Goal: Task Accomplishment & Management: Manage account settings

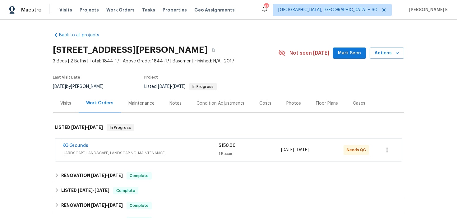
click at [156, 144] on div "KG Grounds" at bounding box center [140, 146] width 156 height 7
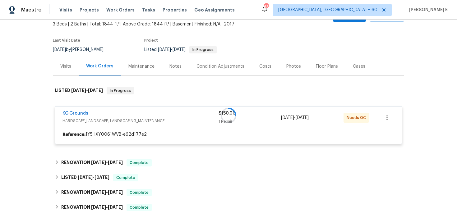
scroll to position [39, 0]
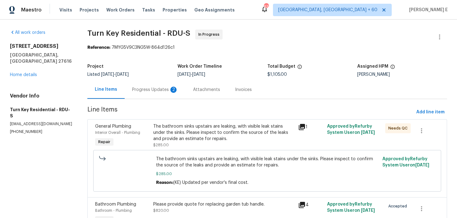
click at [166, 84] on div "Progress Updates 2" at bounding box center [155, 89] width 61 height 18
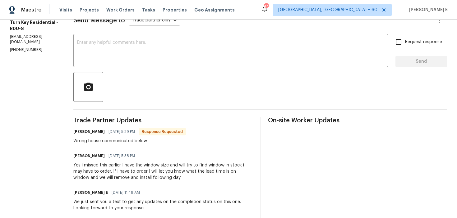
scroll to position [99, 0]
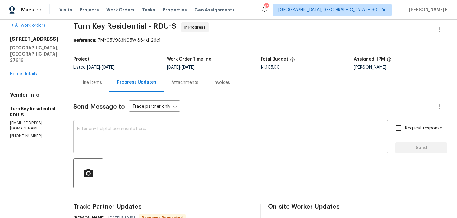
click at [154, 141] on textarea at bounding box center [230, 138] width 307 height 22
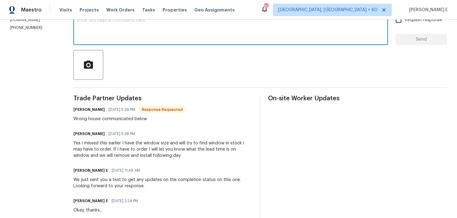
scroll to position [0, 0]
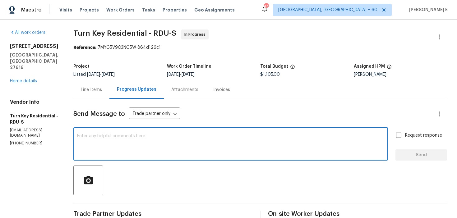
click at [95, 94] on div "Line Items" at bounding box center [91, 89] width 36 height 18
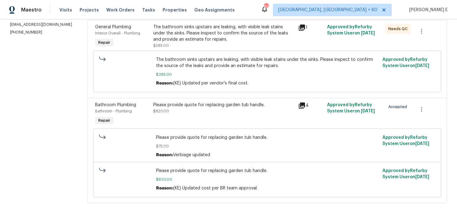
scroll to position [89, 0]
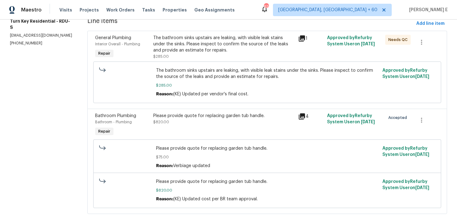
click at [166, 117] on div "Please provide quote for replacing garden tub handle." at bounding box center [223, 116] width 141 height 6
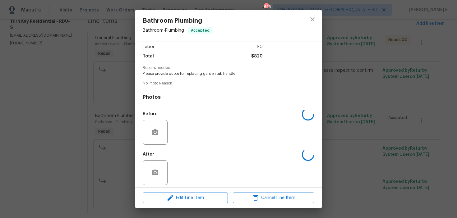
scroll to position [47, 0]
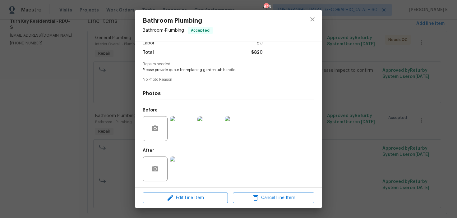
click at [183, 174] on img at bounding box center [182, 169] width 25 height 25
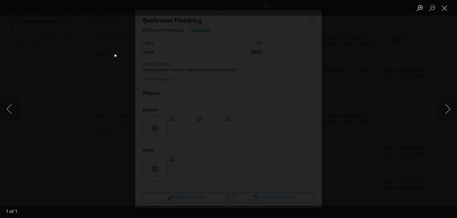
click at [370, 51] on div "Lightbox" at bounding box center [228, 109] width 457 height 218
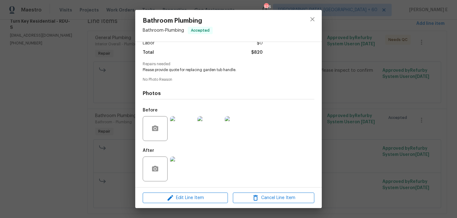
click at [370, 51] on div "Bathroom Plumbing Bathroom - Plumbing Accepted Vendor Turn Key Residential Acco…" at bounding box center [228, 109] width 457 height 218
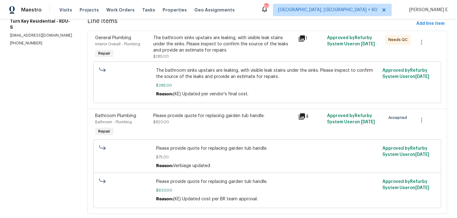
scroll to position [0, 0]
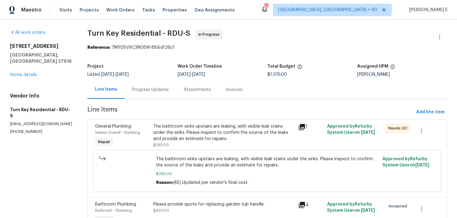
click at [150, 91] on div "Progress Updates" at bounding box center [150, 90] width 37 height 6
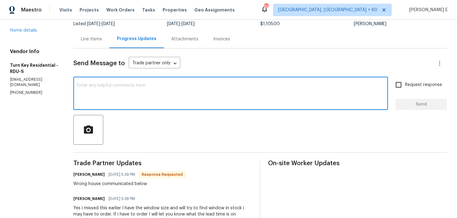
click at [171, 92] on textarea at bounding box center [230, 94] width 307 height 22
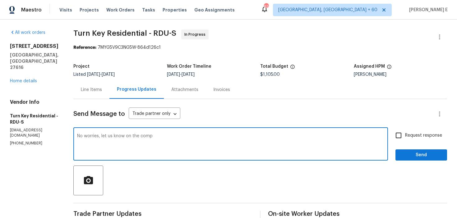
type textarea "No worries, let us know on the comp"
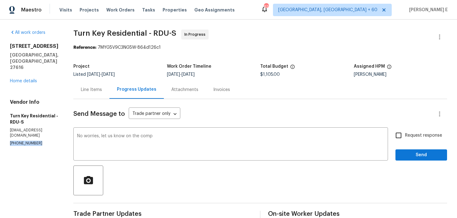
drag, startPoint x: 8, startPoint y: 119, endPoint x: 47, endPoint y: 119, distance: 39.1
copy p "(919) 805-2596"
click at [107, 95] on div "Line Items" at bounding box center [91, 89] width 36 height 18
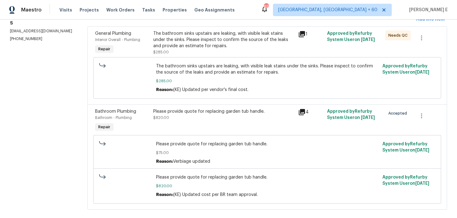
scroll to position [102, 0]
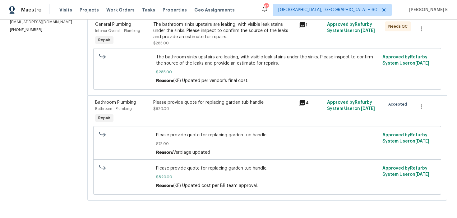
click at [193, 41] on div "The bathroom sinks upstairs are leaking, with visible leak stains under the sin…" at bounding box center [223, 33] width 141 height 25
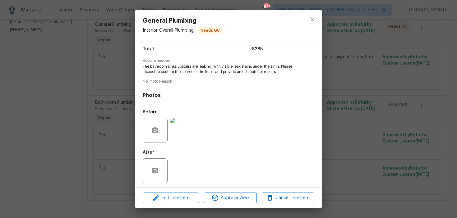
scroll to position [52, 0]
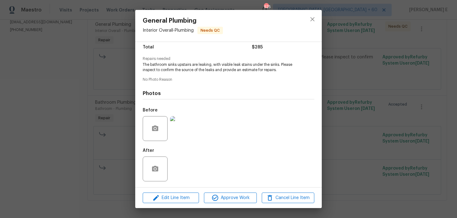
click at [180, 130] on img at bounding box center [182, 128] width 25 height 25
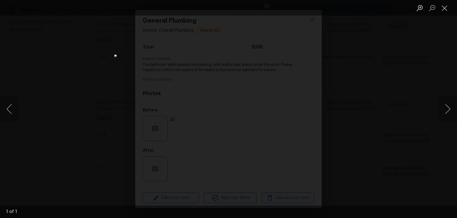
click at [348, 58] on div "Lightbox" at bounding box center [228, 109] width 457 height 218
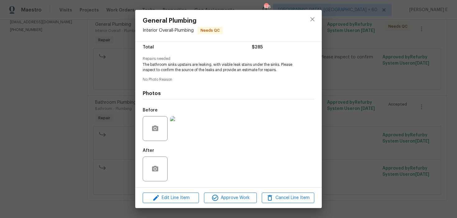
click at [348, 58] on div "General Plumbing Interior Overall - Plumbing Needs QC Vendor Turn Key Residenti…" at bounding box center [228, 109] width 457 height 218
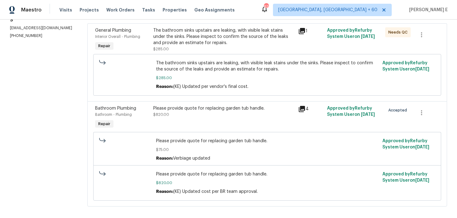
scroll to position [102, 0]
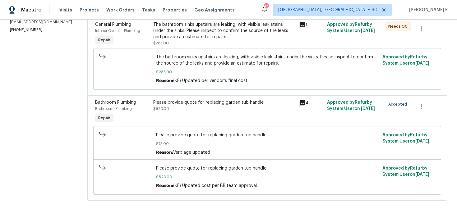
click at [250, 102] on div "Please provide quote for replacing garden tub handle." at bounding box center [223, 102] width 141 height 6
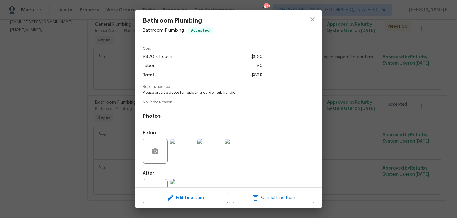
scroll to position [47, 0]
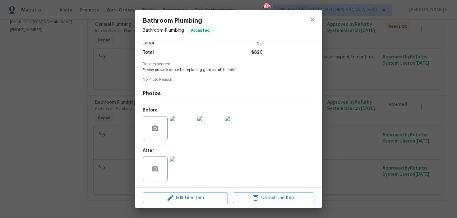
click at [178, 133] on img at bounding box center [182, 128] width 25 height 25
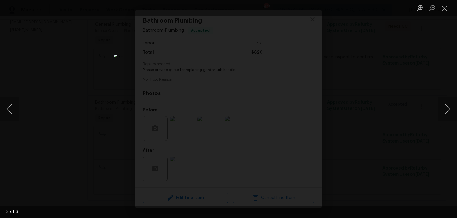
click at [362, 107] on div "Lightbox" at bounding box center [228, 109] width 457 height 218
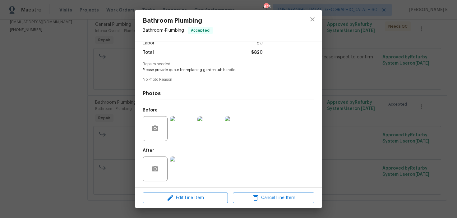
click at [362, 107] on div "Bathroom Plumbing Bathroom - Plumbing Accepted Vendor Turn Key Residential Acco…" at bounding box center [228, 109] width 457 height 218
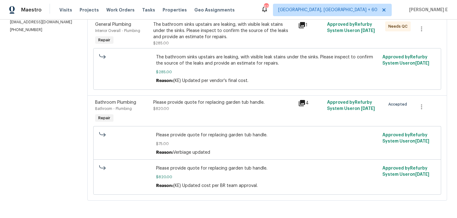
click at [218, 122] on div "Please provide quote for replacing garden tub handle. $820.00" at bounding box center [223, 112] width 145 height 29
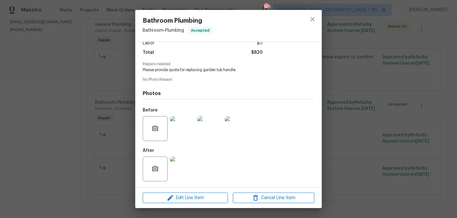
click at [175, 169] on img at bounding box center [182, 169] width 25 height 25
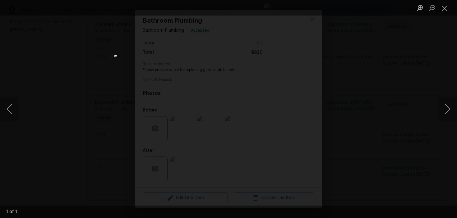
click at [368, 64] on div "Lightbox" at bounding box center [228, 109] width 457 height 218
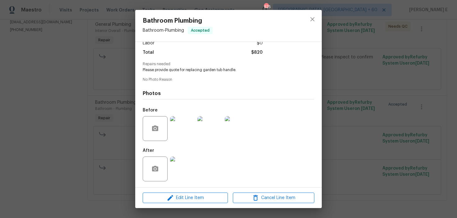
click at [368, 64] on div "Lightbox" at bounding box center [228, 109] width 457 height 218
click at [368, 64] on div "Bathroom Plumbing Bathroom - Plumbing Accepted Vendor Turn Key Residential Acco…" at bounding box center [228, 109] width 457 height 218
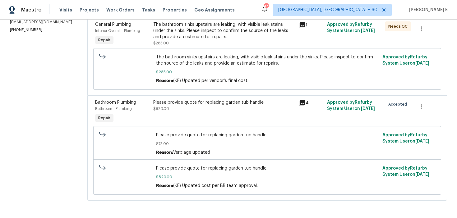
scroll to position [0, 0]
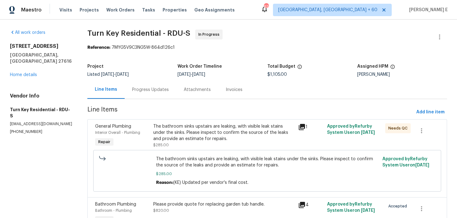
click at [154, 95] on div "Progress Updates" at bounding box center [151, 89] width 52 height 18
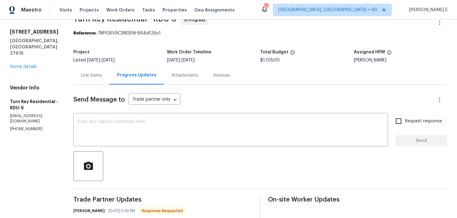
scroll to position [16, 0]
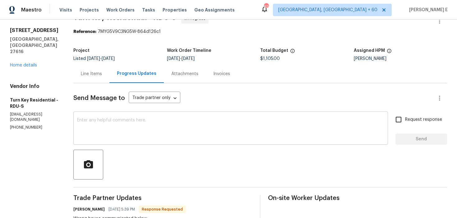
click at [106, 130] on textarea at bounding box center [230, 129] width 307 height 22
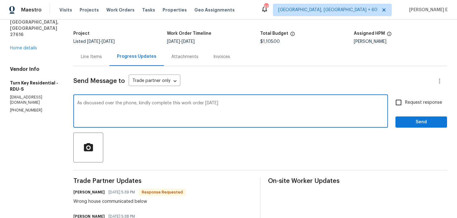
scroll to position [39, 0]
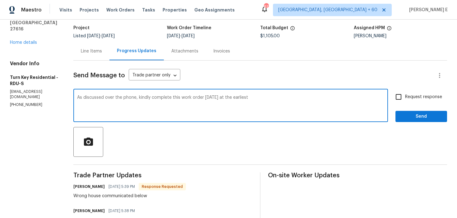
paste textarea "please complete this work order today at the earliest possible time."
type textarea "As discussed over the phone, please complete this work order today at the earli…"
click at [406, 98] on span "Request response" at bounding box center [423, 97] width 37 height 7
click at [405, 98] on input "Request response" at bounding box center [398, 96] width 13 height 13
checkbox input "true"
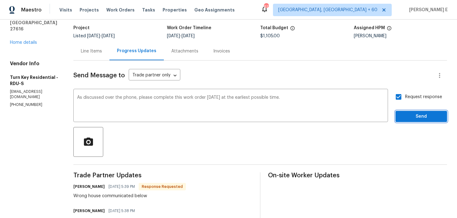
click at [409, 117] on span "Send" at bounding box center [421, 117] width 42 height 8
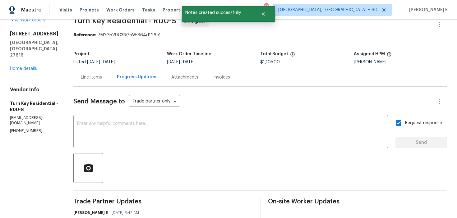
scroll to position [0, 0]
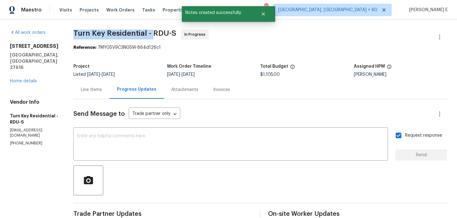
drag, startPoint x: 87, startPoint y: 34, endPoint x: 166, endPoint y: 34, distance: 78.6
copy span "Turn Key Residential -"
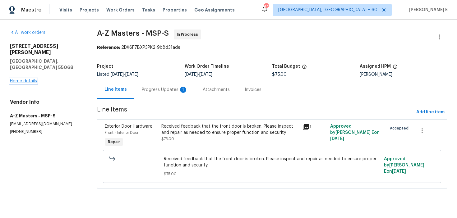
click at [34, 79] on link "Home details" at bounding box center [23, 81] width 27 height 4
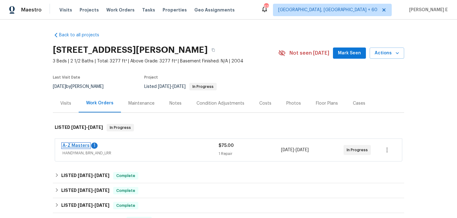
click at [75, 145] on link "A-Z Masters" at bounding box center [75, 145] width 27 height 4
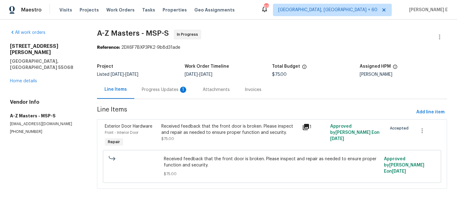
click at [175, 124] on div "Received feedback that the front door is broken. Please inspect and repair as n…" at bounding box center [229, 129] width 137 height 12
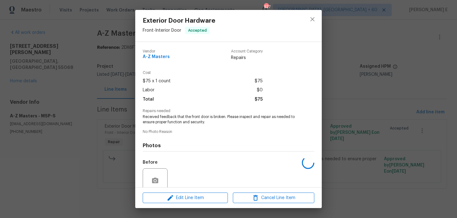
scroll to position [52, 0]
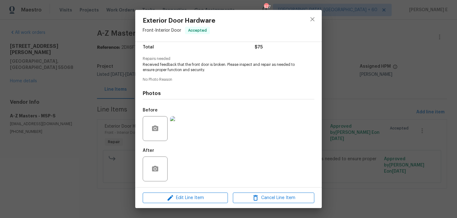
click at [180, 137] on img at bounding box center [182, 128] width 25 height 25
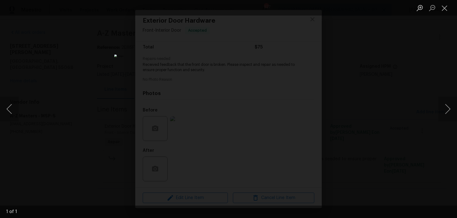
click at [373, 41] on div "Lightbox" at bounding box center [228, 109] width 457 height 218
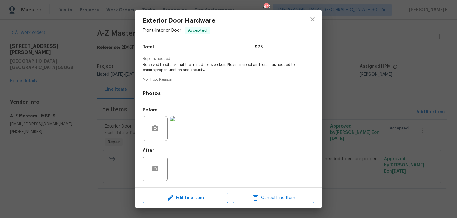
click at [373, 41] on div "Exterior Door Hardware Front - Interior Door Accepted Vendor A-Z Masters Accoun…" at bounding box center [228, 109] width 457 height 218
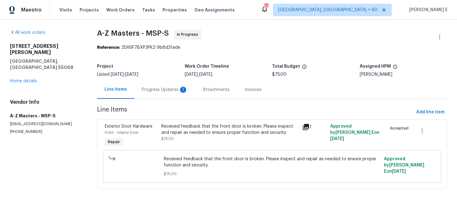
click at [184, 90] on div "1" at bounding box center [183, 90] width 6 height 6
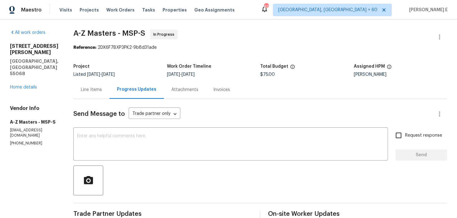
click at [86, 93] on div "Line Items" at bounding box center [91, 90] width 21 height 6
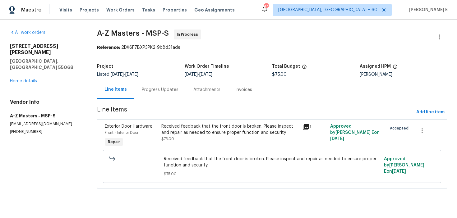
click at [180, 127] on div "Received feedback that the front door is broken. Please inspect and repair as n…" at bounding box center [229, 129] width 137 height 12
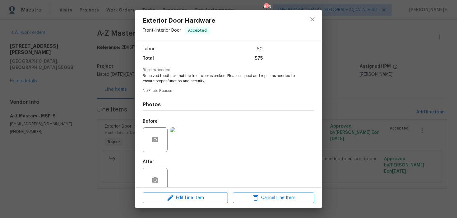
scroll to position [52, 0]
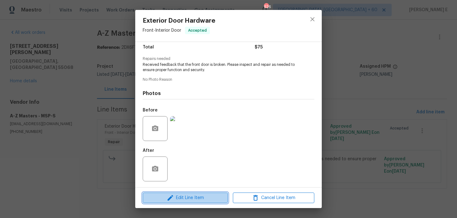
click at [166, 195] on span "Edit Line Item" at bounding box center [184, 198] width 81 height 8
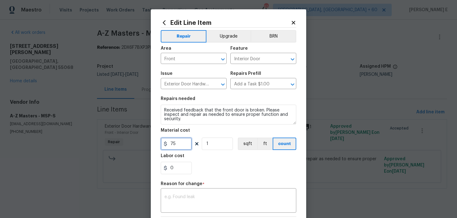
click at [173, 145] on input "75" at bounding box center [176, 144] width 31 height 12
type input "200"
click at [184, 209] on div "x ​" at bounding box center [228, 201] width 135 height 23
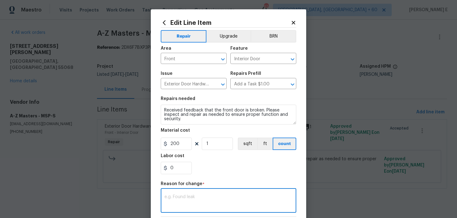
paste textarea "(KE) Updated per vendor's final cost."
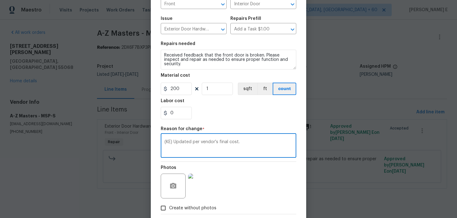
scroll to position [88, 0]
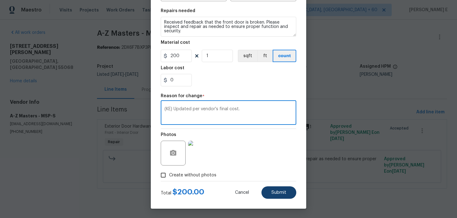
type textarea "(KE) Updated per vendor's final cost."
click at [269, 194] on button "Submit" at bounding box center [278, 192] width 35 height 12
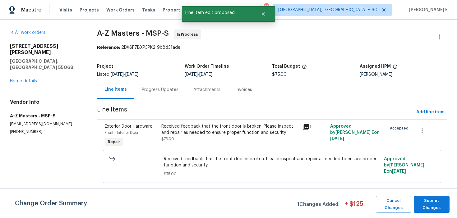
scroll to position [0, 0]
click at [435, 204] on span "Submit Changes" at bounding box center [431, 204] width 30 height 14
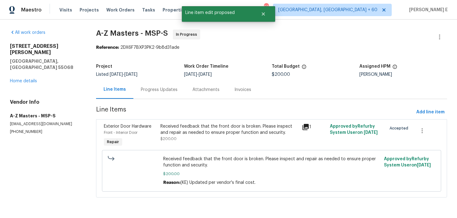
click at [162, 88] on div "Progress Updates" at bounding box center [159, 90] width 37 height 6
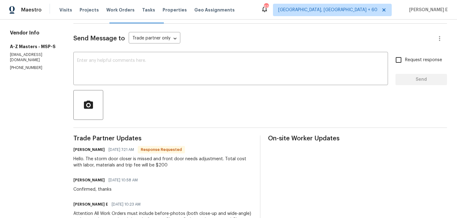
scroll to position [80, 0]
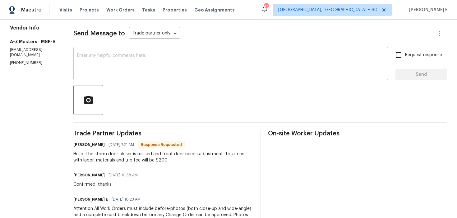
click at [164, 80] on div "x ​" at bounding box center [230, 64] width 314 height 32
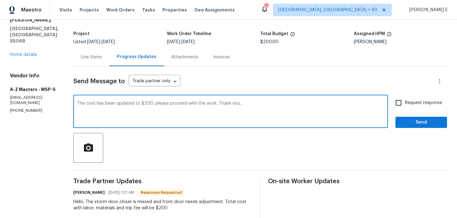
scroll to position [0, 0]
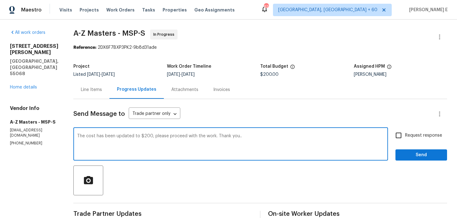
type textarea "The cost has been updated to $200, please proceed with the work. Thank you.."
click at [399, 132] on input "Request response" at bounding box center [398, 135] width 13 height 13
checkbox input "true"
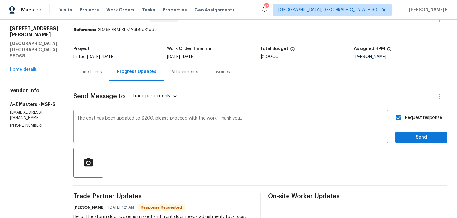
scroll to position [11, 0]
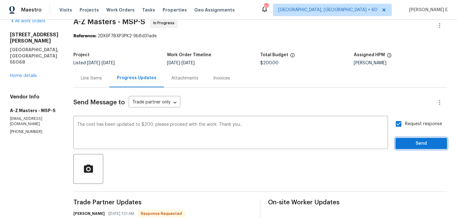
click at [431, 142] on span "Send" at bounding box center [421, 144] width 42 height 8
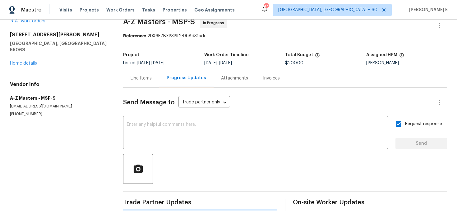
scroll to position [0, 0]
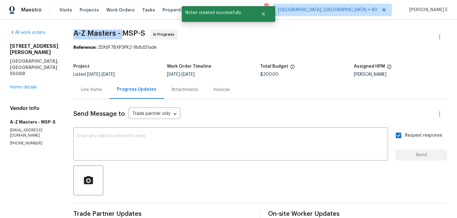
drag, startPoint x: 70, startPoint y: 35, endPoint x: 118, endPoint y: 36, distance: 48.5
click at [118, 36] on div "All work orders 14238 Atwood Cir Rosemount, MN 55068 Home details Vendor Info A…" at bounding box center [228, 214] width 457 height 388
copy span "A-Z Masters -"
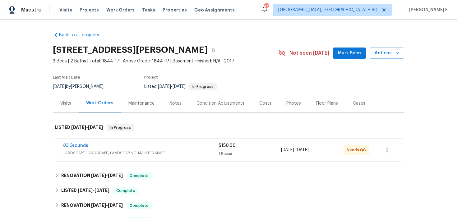
scroll to position [5, 0]
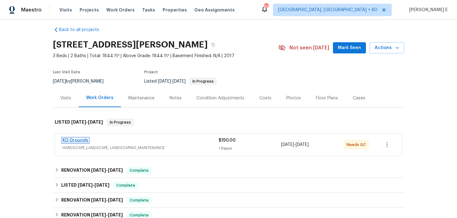
click at [83, 139] on link "KG Grounds" at bounding box center [75, 140] width 26 height 4
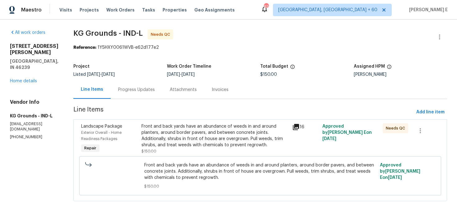
click at [149, 93] on div "Progress Updates" at bounding box center [137, 89] width 52 height 18
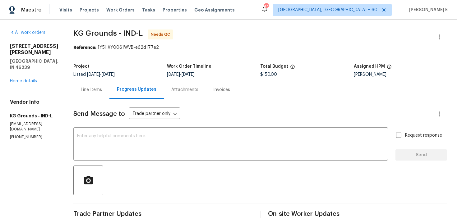
click at [96, 93] on div "Line Items" at bounding box center [91, 89] width 36 height 18
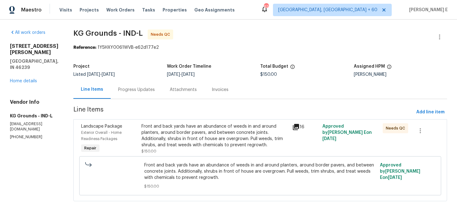
click at [153, 134] on div "Front and back yards have an abundance of weeds in and around planters, around …" at bounding box center [214, 135] width 147 height 25
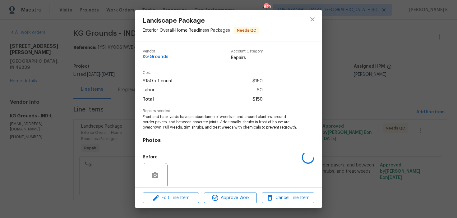
scroll to position [52, 0]
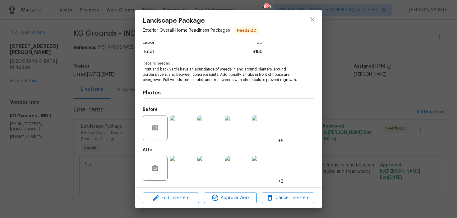
click at [183, 167] on img at bounding box center [182, 168] width 25 height 25
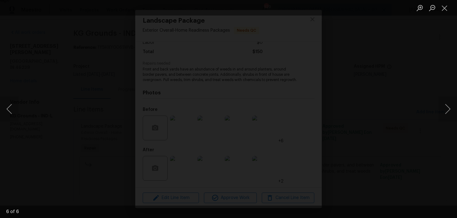
click at [406, 65] on div "Lightbox" at bounding box center [228, 109] width 457 height 218
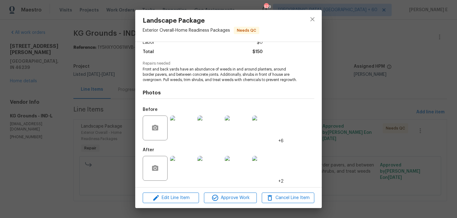
click at [406, 65] on div "Landscape Package Exterior Overall - Home Readiness Packages Needs QC Vendor KG…" at bounding box center [228, 109] width 457 height 218
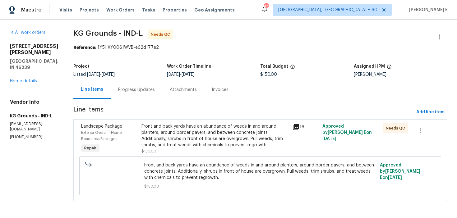
scroll to position [1, 0]
click at [145, 92] on div "Progress Updates" at bounding box center [136, 89] width 37 height 6
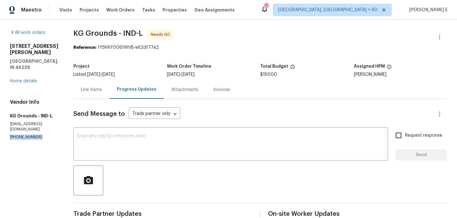
drag, startPoint x: 7, startPoint y: 120, endPoint x: 40, endPoint y: 120, distance: 32.9
copy p "(513) 276-2854"
click at [138, 144] on textarea at bounding box center [230, 145] width 307 height 22
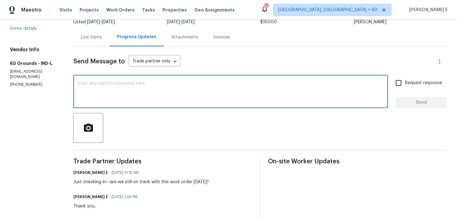
scroll to position [53, 0]
paste textarea "We saw that this work order is marked complete—can you confirm if everything’s …"
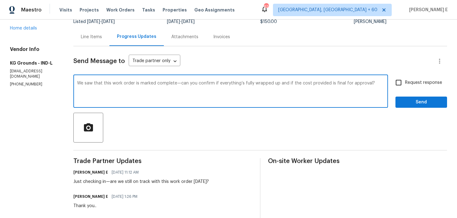
type textarea "We saw that this work order is marked complete—can you confirm if everything’s …"
click at [393, 83] on input "Request response" at bounding box center [398, 82] width 13 height 13
checkbox input "true"
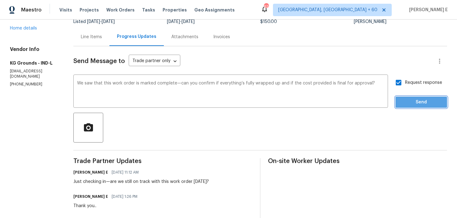
click at [412, 101] on span "Send" at bounding box center [421, 102] width 42 height 8
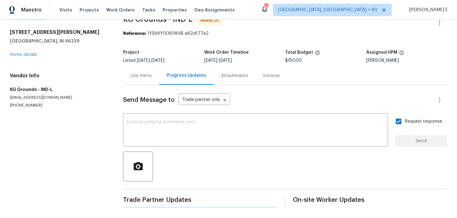
scroll to position [0, 0]
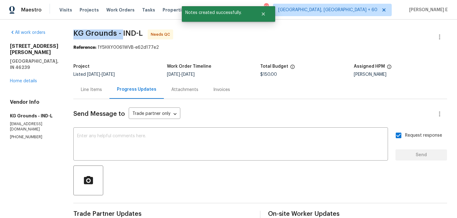
drag, startPoint x: 75, startPoint y: 37, endPoint x: 125, endPoint y: 38, distance: 50.3
copy span "KG Grounds -"
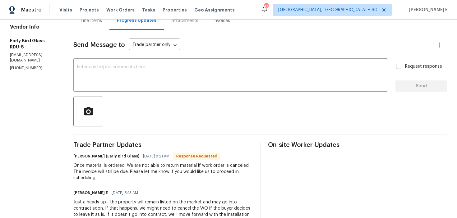
scroll to position [76, 0]
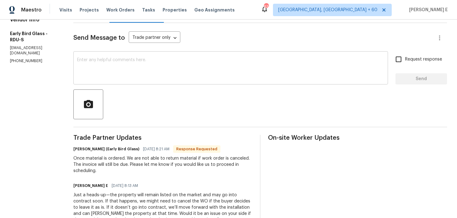
click at [224, 81] on div "x ​" at bounding box center [230, 69] width 314 height 32
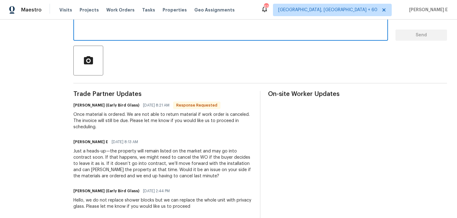
scroll to position [58, 0]
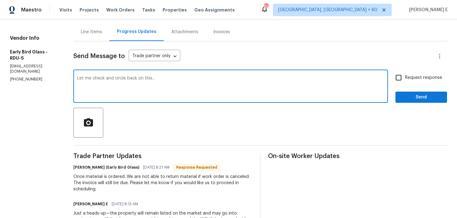
type textarea "Let me check and circle back on this.."
click at [404, 99] on span "Send" at bounding box center [421, 97] width 42 height 8
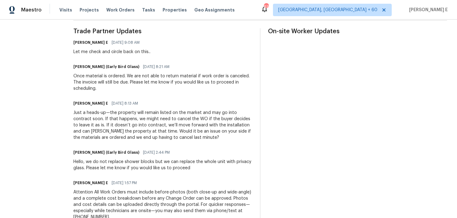
scroll to position [183, 0]
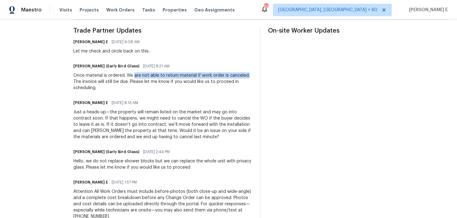
drag, startPoint x: 130, startPoint y: 77, endPoint x: 244, endPoint y: 75, distance: 114.0
click at [244, 75] on div "Once material is ordered. We are not able to return material if work order is c…" at bounding box center [162, 81] width 179 height 19
click at [127, 94] on div "Trade Partner Updates [PERSON_NAME] E [DATE] 9:08 AM Let me check and circle ba…" at bounding box center [162, 152] width 179 height 248
drag, startPoint x: 69, startPoint y: 75, endPoint x: 246, endPoint y: 77, distance: 176.7
click at [246, 77] on div "All work orders [STREET_ADDRESS][PERSON_NAME] Home details Vendor Info Early Bi…" at bounding box center [228, 61] width 457 height 450
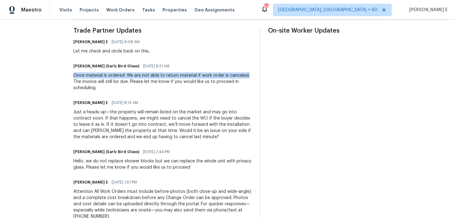
copy div "Once material is ordered. We are not able to return material if work order is c…"
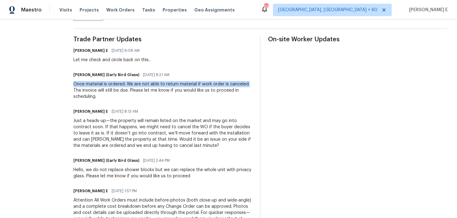
scroll to position [0, 0]
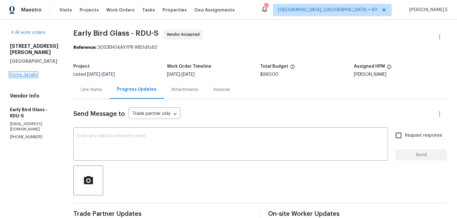
click at [28, 73] on link "Home details" at bounding box center [23, 75] width 27 height 4
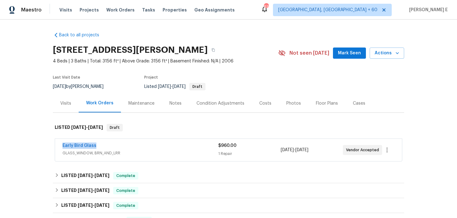
drag, startPoint x: 59, startPoint y: 145, endPoint x: 98, endPoint y: 145, distance: 38.5
click at [98, 145] on div "Early Bird Glass GLASS_WINDOW, BRN_AND_LRR $960.00 1 Repair [DATE] - [DATE] Ven…" at bounding box center [228, 150] width 347 height 22
copy link "Early Bird Glass"
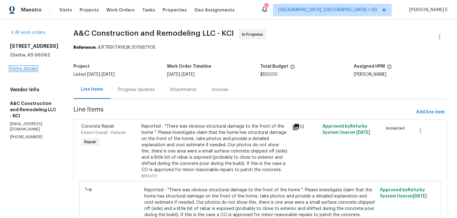
click at [21, 68] on link "Home details" at bounding box center [23, 68] width 27 height 4
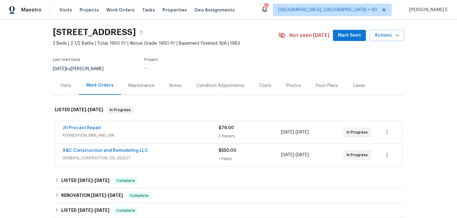
scroll to position [23, 0]
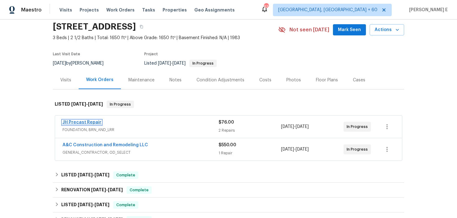
click at [79, 122] on link "JH Precast Repair" at bounding box center [81, 122] width 39 height 4
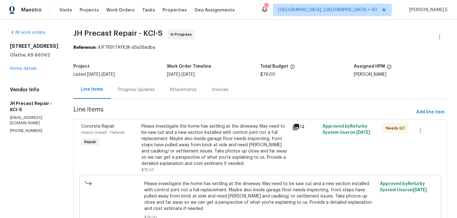
click at [147, 92] on div "Progress Updates" at bounding box center [136, 90] width 37 height 6
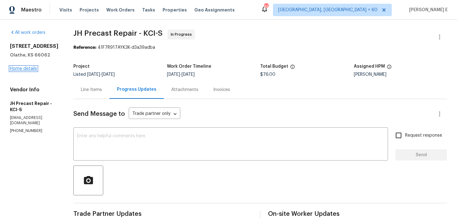
click at [33, 70] on link "Home details" at bounding box center [23, 68] width 27 height 4
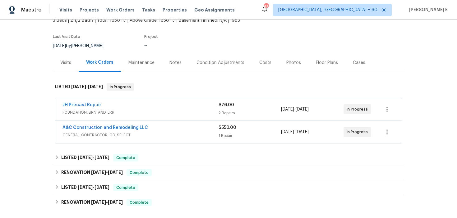
scroll to position [48, 0]
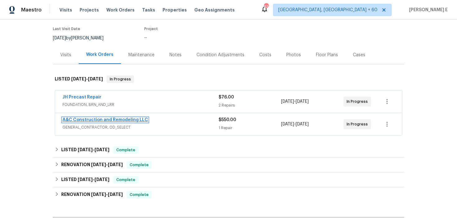
click at [139, 119] on link "A&C Construction and Remodeling LLC" at bounding box center [104, 120] width 85 height 4
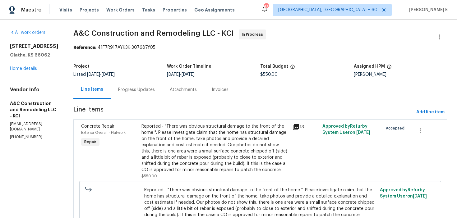
click at [147, 91] on div "Progress Updates" at bounding box center [136, 90] width 37 height 6
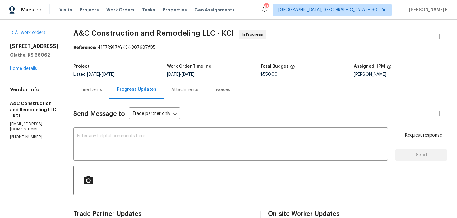
click at [109, 98] on div "Line Items" at bounding box center [91, 89] width 36 height 18
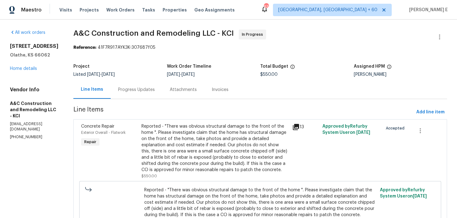
click at [155, 89] on div "Progress Updates" at bounding box center [136, 90] width 37 height 6
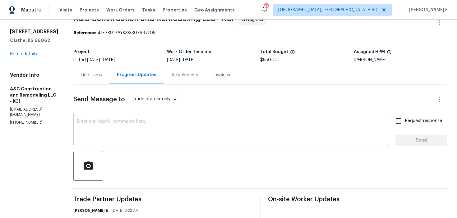
scroll to position [13, 0]
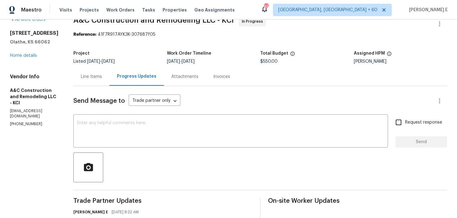
click at [89, 72] on div "Line Items" at bounding box center [91, 76] width 36 height 18
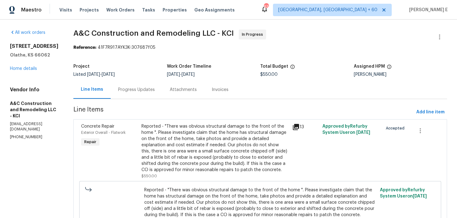
click at [149, 88] on div "Progress Updates" at bounding box center [136, 90] width 37 height 6
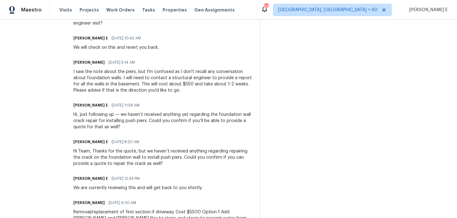
scroll to position [299, 0]
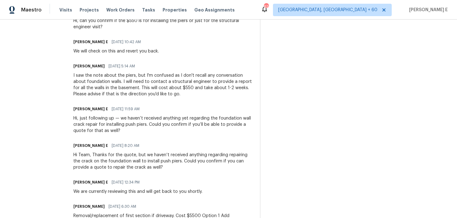
click at [200, 105] on div "Trade Partner Updates [PERSON_NAME] E [DATE] 8:22 AM The cost has been updated …" at bounding box center [162, 197] width 179 height 571
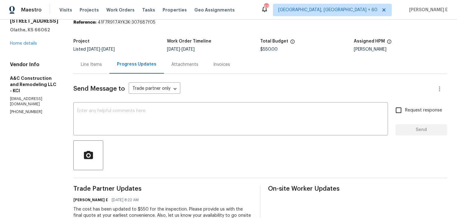
scroll to position [0, 0]
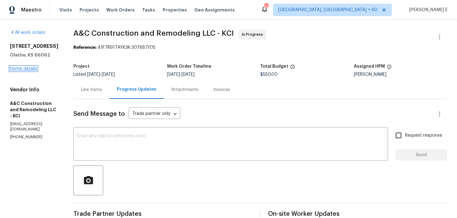
click at [33, 69] on link "Home details" at bounding box center [23, 68] width 27 height 4
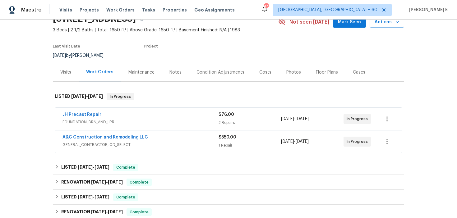
scroll to position [36, 0]
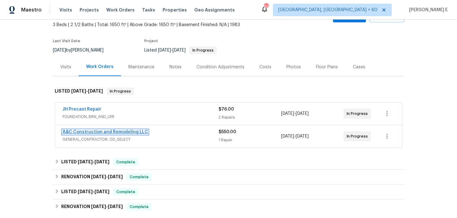
click at [132, 131] on link "A&C Construction and Remodeling LLC" at bounding box center [104, 132] width 85 height 4
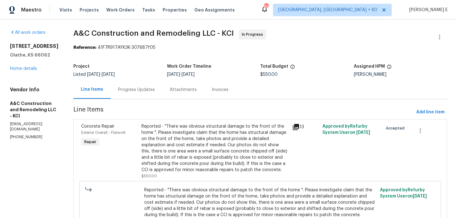
click at [144, 84] on div "Progress Updates" at bounding box center [137, 89] width 52 height 18
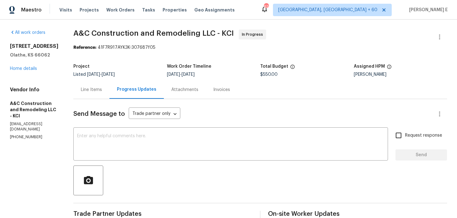
click at [267, 11] on icon at bounding box center [264, 9] width 5 height 6
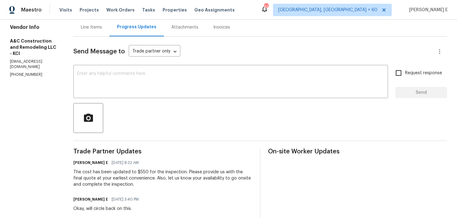
scroll to position [57, 0]
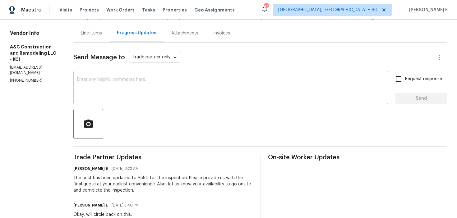
click at [137, 80] on textarea at bounding box center [230, 88] width 307 height 22
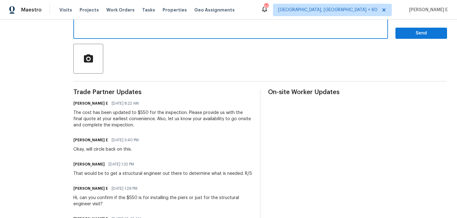
scroll to position [91, 0]
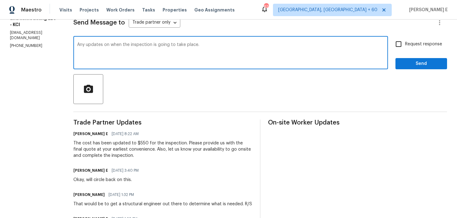
paste textarea "scheduled to take place?"
type textarea "Any updates on when the inspection is scheduled to take place?"
click at [404, 45] on input "Request response" at bounding box center [398, 44] width 13 height 13
checkbox input "true"
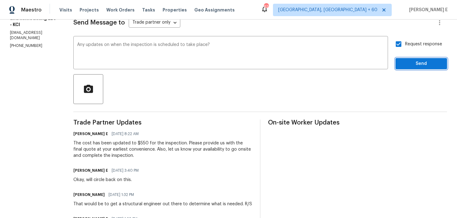
click at [404, 63] on span "Send" at bounding box center [421, 64] width 42 height 8
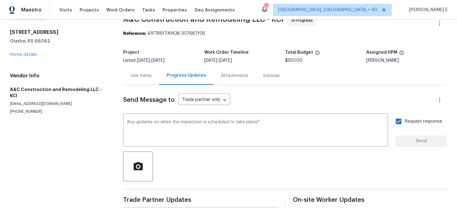
scroll to position [0, 0]
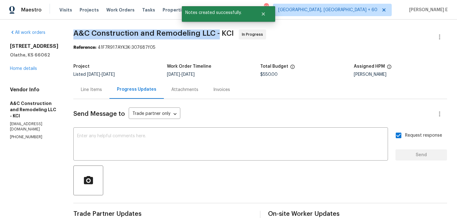
drag, startPoint x: 85, startPoint y: 34, endPoint x: 229, endPoint y: 34, distance: 143.8
click at [229, 34] on span "A&C Construction and Remodeling LLC - KCI" at bounding box center [153, 33] width 160 height 7
copy span "A&C Construction and Remodeling LLC -"
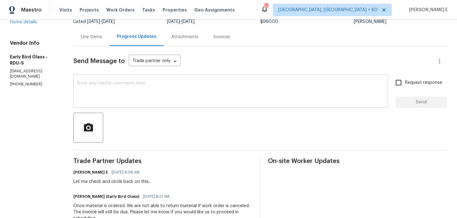
scroll to position [51, 0]
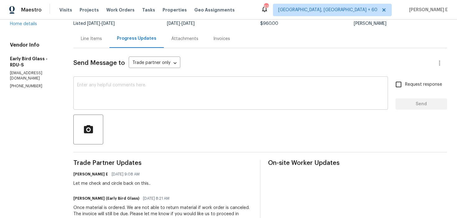
click at [178, 96] on textarea at bounding box center [230, 94] width 307 height 22
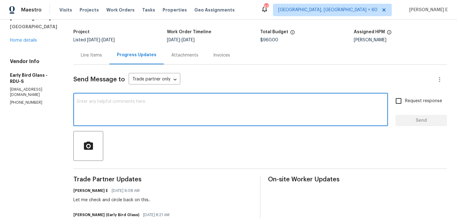
scroll to position [33, 0]
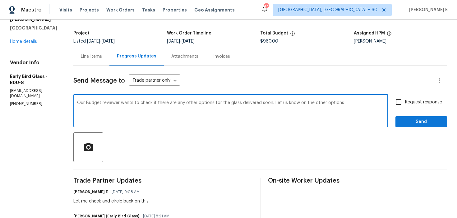
click at [319, 103] on textarea "Our Budget reviewer wants to check if there are any other options for the glass…" at bounding box center [230, 112] width 307 height 22
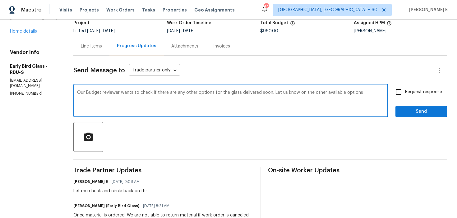
paste textarea "budget reviewer would like to know if there are any other options available for…"
type textarea "Our budget reviewer would like to know if there are any other options available…"
click at [429, 93] on span "Request response" at bounding box center [423, 92] width 37 height 7
click at [405, 93] on input "Request response" at bounding box center [398, 91] width 13 height 13
checkbox input "true"
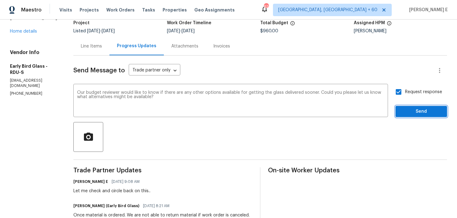
click at [423, 111] on span "Send" at bounding box center [421, 112] width 42 height 8
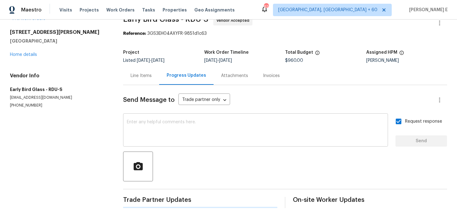
scroll to position [0, 0]
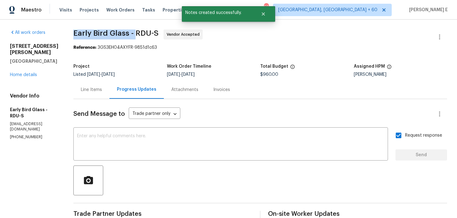
drag, startPoint x: 67, startPoint y: 36, endPoint x: 131, endPoint y: 36, distance: 64.6
copy span "Early Bird Glass -"
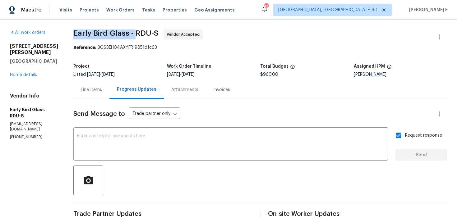
click at [86, 90] on div "Line Items" at bounding box center [91, 90] width 21 height 6
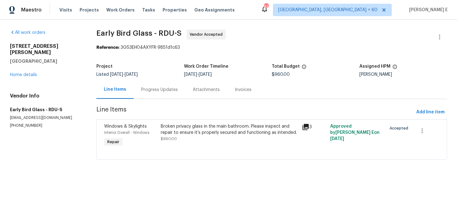
click at [178, 142] on div "Broken privacy glass in the main bathroom. Please inspect and repair to ensure …" at bounding box center [229, 135] width 141 height 29
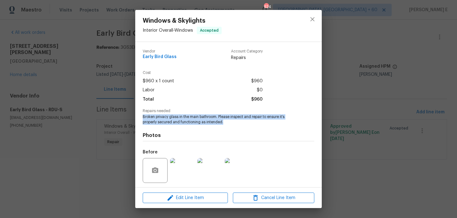
drag, startPoint x: 142, startPoint y: 117, endPoint x: 240, endPoint y: 122, distance: 97.7
click at [240, 122] on span "Broken privacy glass in the main bathroom. Please inspect and repair to ensure …" at bounding box center [220, 119] width 154 height 11
copy span "Broken privacy glass in the main bathroom. Please inspect and repair to ensure …"
click at [196, 125] on div "Photos Before After" at bounding box center [228, 176] width 171 height 102
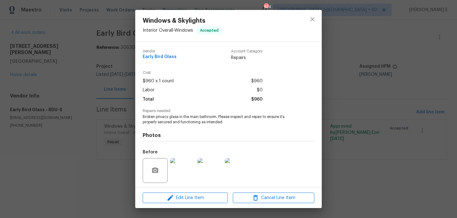
scroll to position [42, 0]
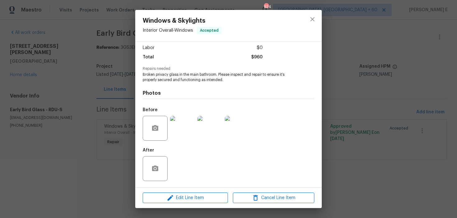
click at [178, 124] on img at bounding box center [182, 128] width 25 height 25
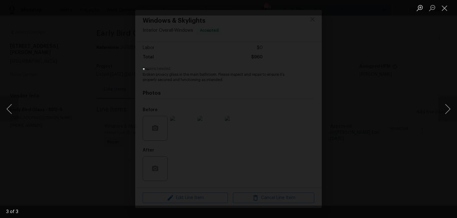
click at [367, 88] on div "Lightbox" at bounding box center [228, 109] width 457 height 218
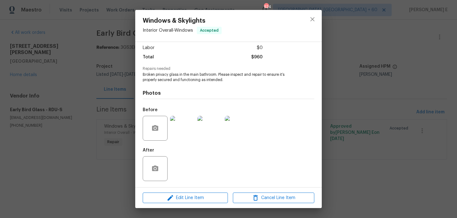
click at [367, 88] on div "Windows & Skylights Interior Overall - Windows Accepted Vendor Early Bird Glass…" at bounding box center [228, 109] width 457 height 218
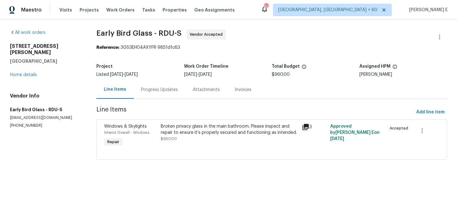
click at [189, 139] on div "Broken privacy glass in the main bathroom. Please inspect and repair to ensure …" at bounding box center [229, 132] width 137 height 19
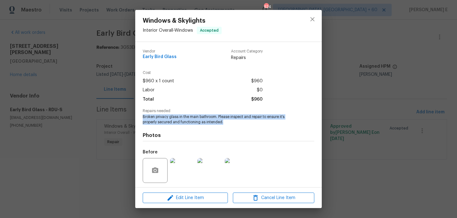
drag, startPoint x: 151, startPoint y: 116, endPoint x: 234, endPoint y: 125, distance: 83.0
click at [234, 125] on div "Vendor Early Bird Glass Account Category Repairs Cost $960 x 1 count $960 Labor…" at bounding box center [228, 135] width 171 height 183
copy span "Broken privacy glass in the main bathroom. Please inspect and repair to ensure …"
click at [36, 70] on div "Windows & Skylights Interior Overall - Windows Accepted Vendor Early Bird Glass…" at bounding box center [228, 109] width 457 height 218
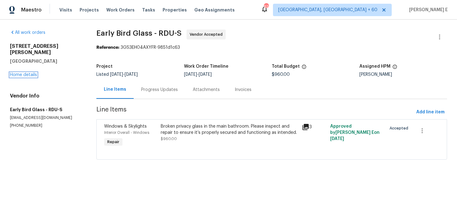
click at [36, 73] on link "Home details" at bounding box center [23, 75] width 27 height 4
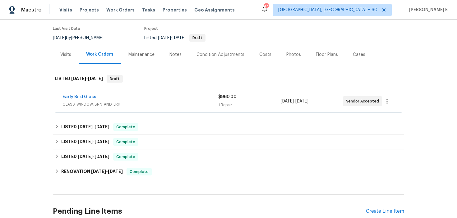
scroll to position [105, 0]
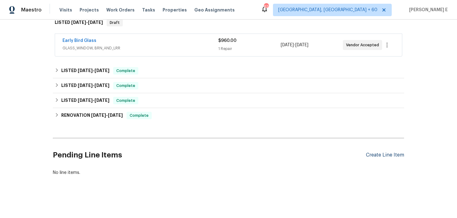
click at [385, 155] on div "Create Line Item" at bounding box center [385, 155] width 38 height 6
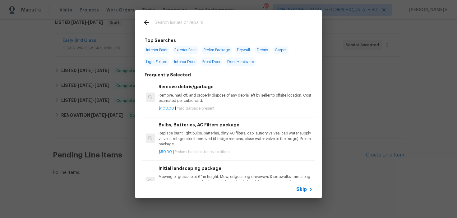
click at [301, 192] on span "Skip" at bounding box center [301, 189] width 11 height 6
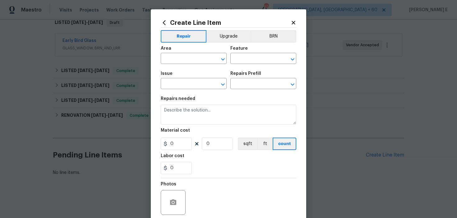
click at [185, 54] on div "Area" at bounding box center [194, 50] width 66 height 8
click at [177, 60] on input "text" at bounding box center [185, 59] width 48 height 10
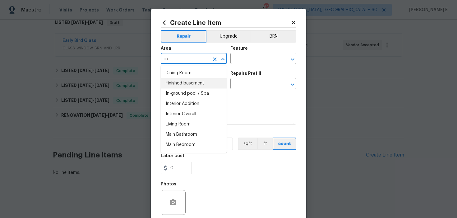
type input "in"
click at [241, 114] on textarea at bounding box center [228, 115] width 135 height 20
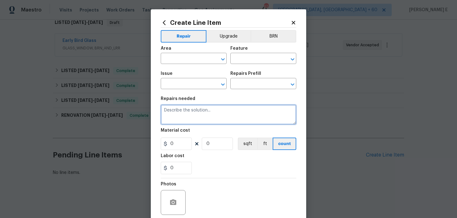
click at [241, 114] on textarea at bounding box center [228, 115] width 135 height 20
paste textarea "Broken privacy glass in the main bathroom. Please inspect and repair to ensure …"
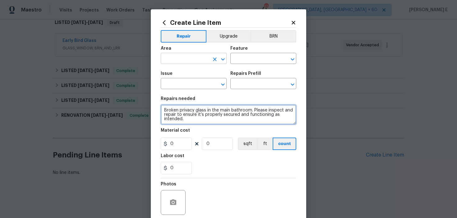
type textarea "Broken privacy glass in the main bathroom. Please inspect and repair to ensure …"
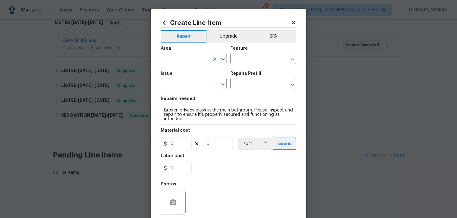
click at [196, 61] on input "text" at bounding box center [185, 59] width 48 height 10
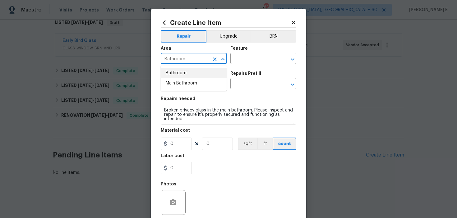
type input "Bathroom"
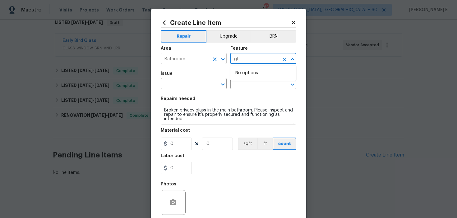
type input "g"
click at [238, 88] on li "Windows" at bounding box center [263, 88] width 66 height 10
type input "Windows"
click at [170, 85] on input "text" at bounding box center [185, 85] width 48 height 10
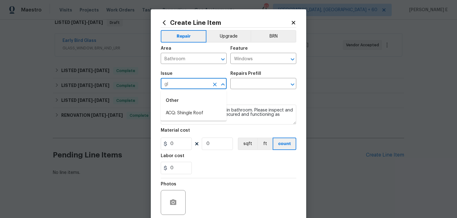
type input "g"
click at [183, 143] on li "Windows & Skylights" at bounding box center [194, 145] width 66 height 10
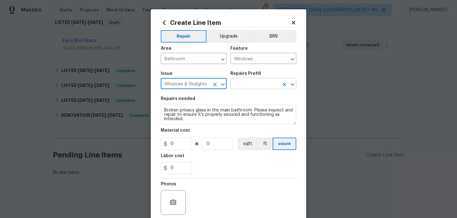
type input "Windows & Skylights"
click at [240, 87] on input "text" at bounding box center [254, 85] width 48 height 10
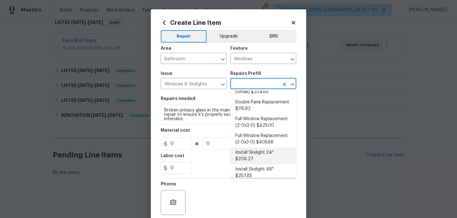
scroll to position [54, 0]
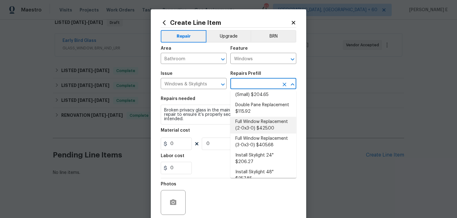
click at [246, 131] on li "Full Window Replacement (2-0x3-0) $425.00" at bounding box center [263, 125] width 66 height 17
type input "Full Window Replacement (2-0x3-0) $425.00"
type textarea "Remove and replace the 2-0 x 3-0 vinyl double hung, dual pane window with new. …"
type input "425"
type input "1"
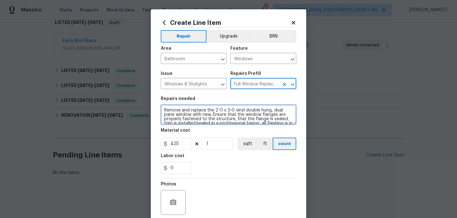
click at [219, 115] on textarea "Remove and replace the 2-0 x 3-0 vinyl double hung, dual pane window with new. …" at bounding box center [228, 115] width 135 height 20
paste textarea "Broken privacy glass in the main bathroom. Please inspect and repair to ensure …"
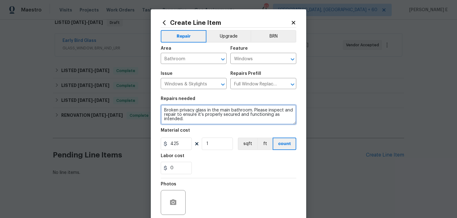
scroll to position [5, 0]
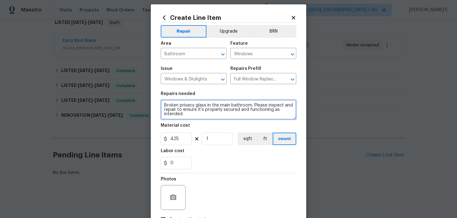
type textarea "Broken privacy glass in the main bathroom. Please inspect and repair to ensure …"
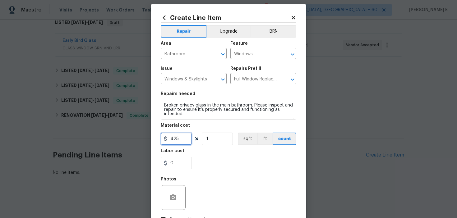
click at [173, 139] on input "425" at bounding box center [176, 139] width 31 height 12
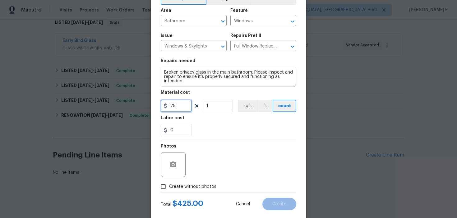
scroll to position [50, 0]
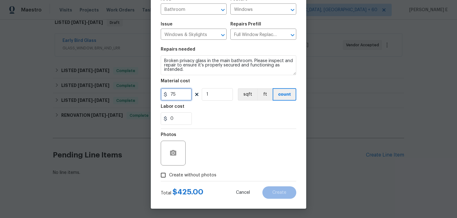
type input "75"
click at [170, 155] on icon "button" at bounding box center [173, 153] width 6 height 6
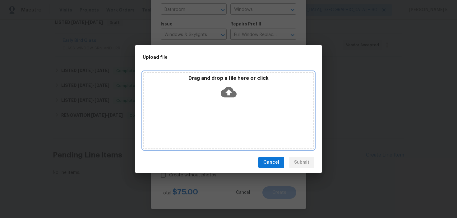
click at [231, 89] on icon at bounding box center [229, 92] width 16 height 11
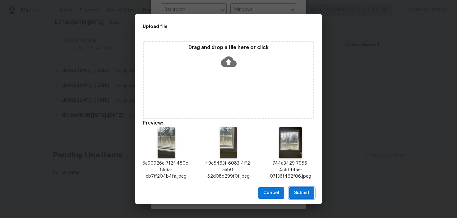
click at [297, 188] on button "Submit" at bounding box center [301, 192] width 25 height 11
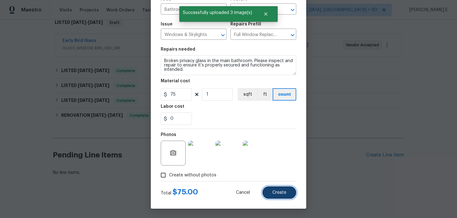
click at [278, 193] on span "Create" at bounding box center [279, 192] width 14 height 5
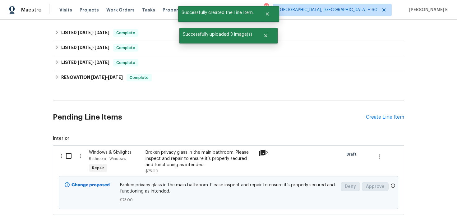
scroll to position [182, 0]
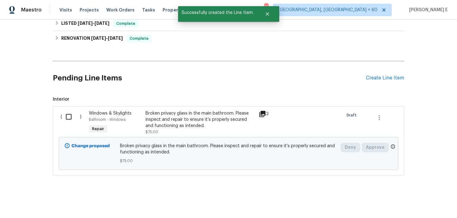
click at [71, 120] on input "checkbox" at bounding box center [71, 116] width 18 height 13
checkbox input "true"
click at [423, 202] on span "Create Work Order" at bounding box center [420, 203] width 41 height 8
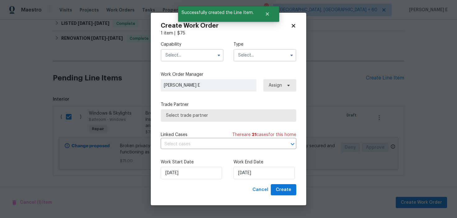
click at [204, 61] on input "text" at bounding box center [192, 55] width 63 height 12
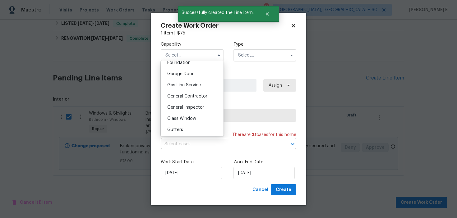
scroll to position [271, 0]
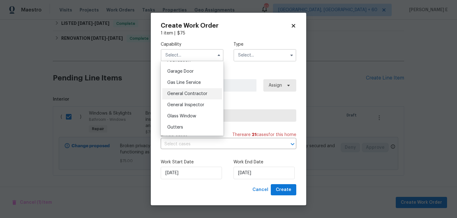
click at [200, 94] on span "General Contractor" at bounding box center [187, 94] width 40 height 4
type input "General Contractor"
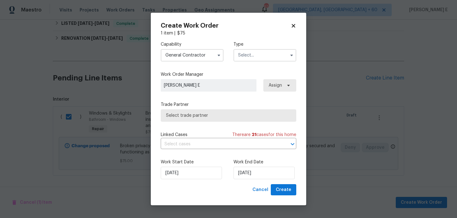
click at [270, 52] on input "text" at bounding box center [264, 55] width 63 height 12
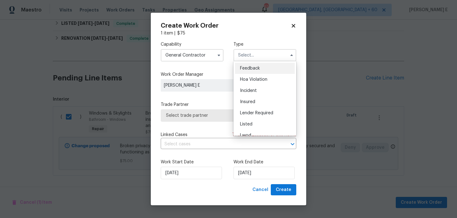
click at [260, 65] on div "Feedback" at bounding box center [265, 68] width 60 height 11
type input "Feedback"
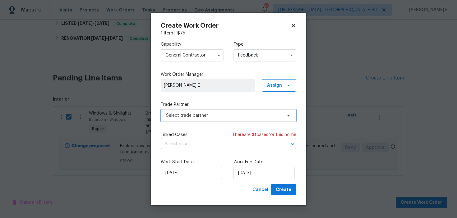
click at [198, 119] on span "Select trade partner" at bounding box center [228, 115] width 135 height 12
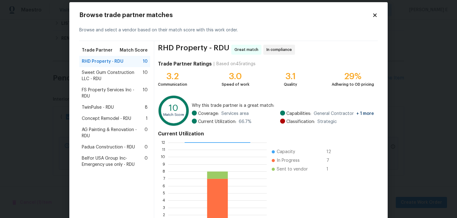
scroll to position [7, 0]
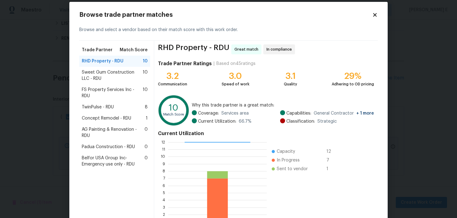
click at [124, 75] on span "Sweet Gum Construction LLC - RDU" at bounding box center [112, 75] width 61 height 12
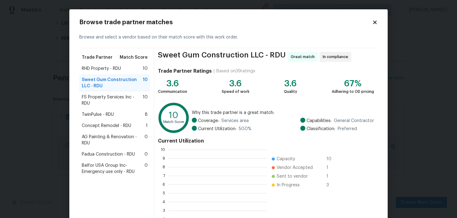
scroll to position [87, 98]
click at [112, 114] on span "TwinPulse - RDU" at bounding box center [98, 114] width 32 height 6
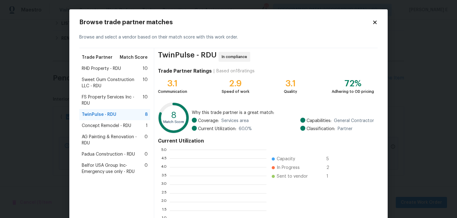
scroll to position [87, 97]
click at [119, 98] on span "FS Property Services Inc - RDU" at bounding box center [112, 100] width 61 height 12
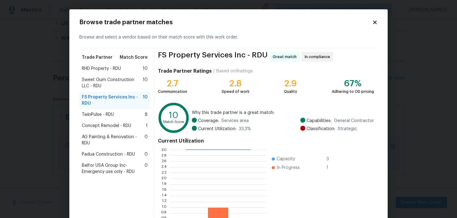
click at [134, 89] on span "Sweet Gum Construction LLC - RDU" at bounding box center [112, 83] width 61 height 12
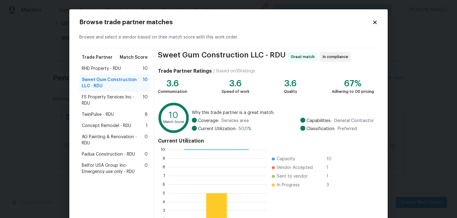
scroll to position [56, 0]
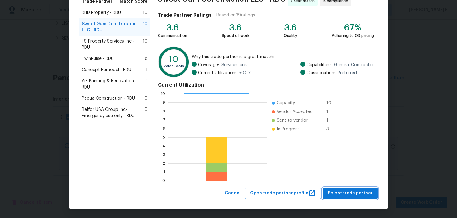
click at [334, 196] on span "Select trade partner" at bounding box center [349, 193] width 45 height 8
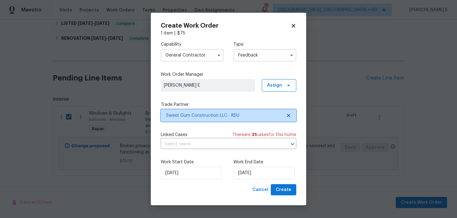
scroll to position [0, 0]
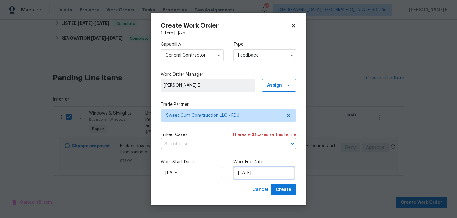
click at [260, 173] on input "18/09/2025" at bounding box center [263, 173] width 61 height 12
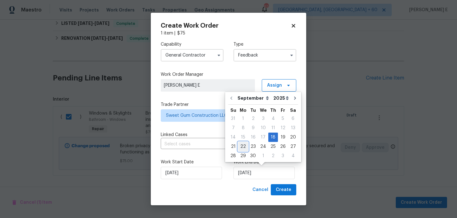
click at [243, 147] on div "22" at bounding box center [243, 146] width 10 height 9
type input "22/09/2025"
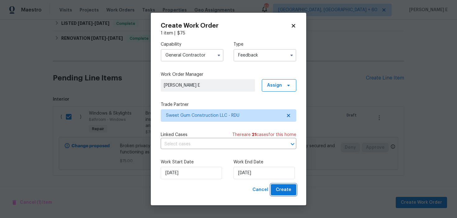
click at [291, 189] on span "Create" at bounding box center [283, 190] width 16 height 8
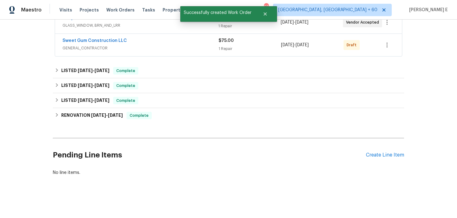
scroll to position [128, 0]
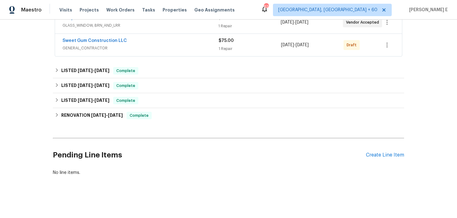
click at [106, 38] on span "Sweet Gum Construction LLC" at bounding box center [94, 41] width 64 height 6
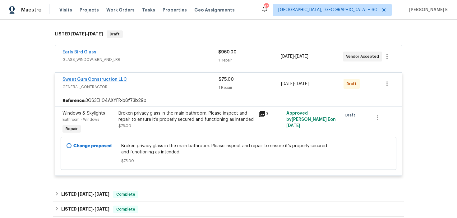
scroll to position [88, 0]
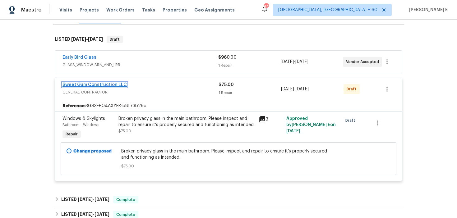
click at [105, 86] on link "Sweet Gum Construction LLC" at bounding box center [94, 85] width 64 height 4
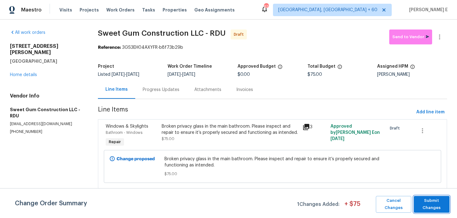
click at [424, 199] on span "Submit Changes" at bounding box center [431, 204] width 30 height 14
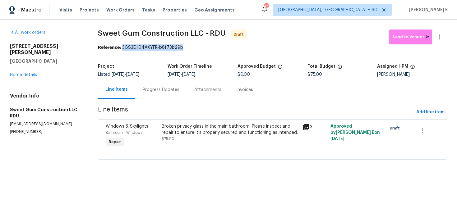
drag, startPoint x: 123, startPoint y: 47, endPoint x: 187, endPoint y: 47, distance: 63.4
click at [187, 47] on div "Reference: 3GS3EH04AXYFR-b8f73b29b" at bounding box center [272, 47] width 349 height 6
copy div "3GS3EH04AXYFR-b8f73b29b"
click at [156, 90] on div "Progress Updates" at bounding box center [161, 90] width 37 height 6
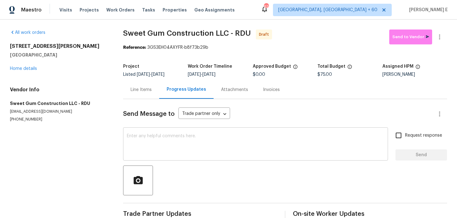
click at [144, 137] on textarea at bounding box center [255, 145] width 257 height 22
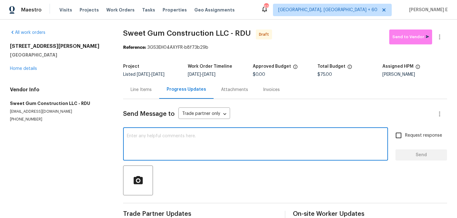
paste textarea "Hi this is Keerthana with Opendoor. I’m confirming you received the WO for the …"
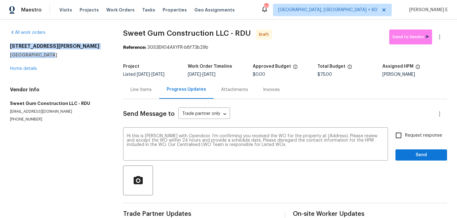
drag, startPoint x: 8, startPoint y: 46, endPoint x: 54, endPoint y: 59, distance: 48.5
click at [54, 59] on div "All work orders 3116 Kirby St Durham, NC 27713 Home details Vendor Info Sweet G…" at bounding box center [228, 125] width 457 height 211
copy div "3116 Kirby St Durham, NC 27713"
click at [324, 136] on textarea "Hi this is Keerthana with Opendoor. I’m confirming you received the WO for the …" at bounding box center [255, 145] width 257 height 22
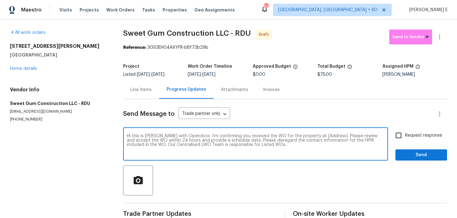
click at [324, 136] on textarea "Hi this is Keerthana with Opendoor. I’m confirming you received the WO for the …" at bounding box center [255, 145] width 257 height 22
paste textarea "3116 Kirby St Durham, NC 27713"
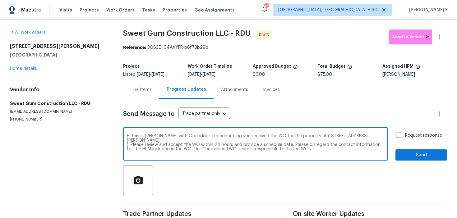
type textarea "Hi this is Keerthana with Opendoor. I’m confirming you received the WO for the …"
click at [417, 139] on label "Request response" at bounding box center [417, 135] width 50 height 13
click at [405, 139] on input "Request response" at bounding box center [398, 135] width 13 height 13
checkbox input "true"
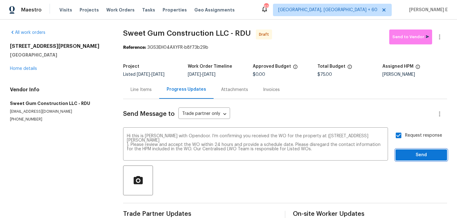
click at [408, 152] on span "Send" at bounding box center [421, 155] width 42 height 8
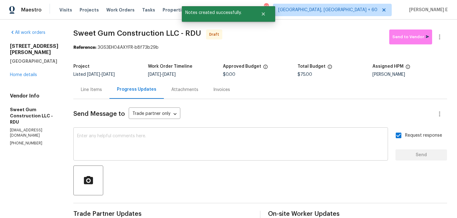
click at [222, 139] on textarea at bounding box center [230, 145] width 307 height 22
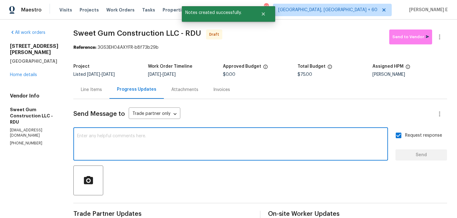
paste textarea "Attention All Work Orders must include before-photos (both close-up and wide-an…"
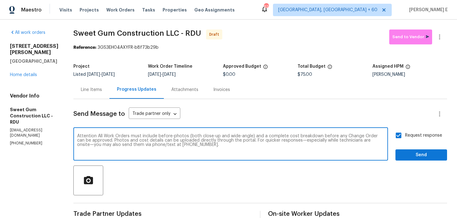
type textarea "Attention All Work Orders must include before-photos (both close-up and wide-an…"
click at [411, 158] on span "Send" at bounding box center [421, 155] width 42 height 8
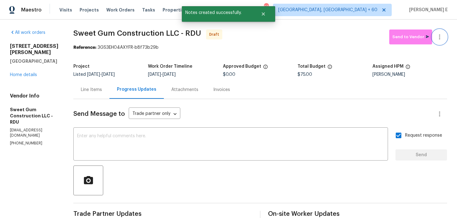
click at [438, 37] on icon "button" at bounding box center [438, 36] width 7 height 7
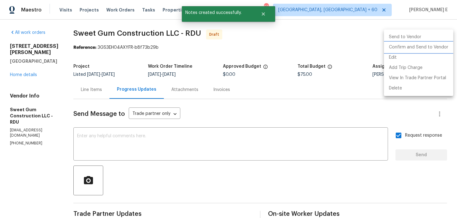
click at [431, 43] on li "Confirm and Send to Vendor" at bounding box center [418, 47] width 69 height 10
click at [266, 64] on div at bounding box center [228, 109] width 457 height 218
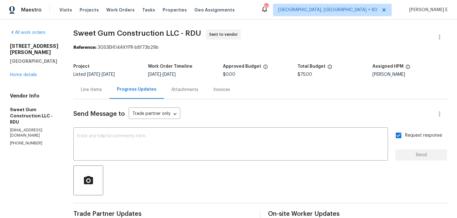
click at [96, 41] on span "Sweet Gum Construction LLC - RDU Sent to vendor" at bounding box center [252, 37] width 358 height 15
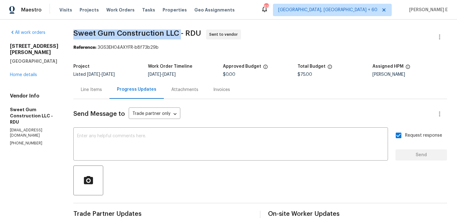
drag, startPoint x: 87, startPoint y: 35, endPoint x: 193, endPoint y: 34, distance: 106.2
click at [193, 34] on div "All work orders 3116 Kirby St Durham, NC 27713 Home details Vendor Info Sweet G…" at bounding box center [228, 174] width 457 height 309
copy span "Sweet Gum Construction LLC"
